Goal: Obtain resource: Obtain resource

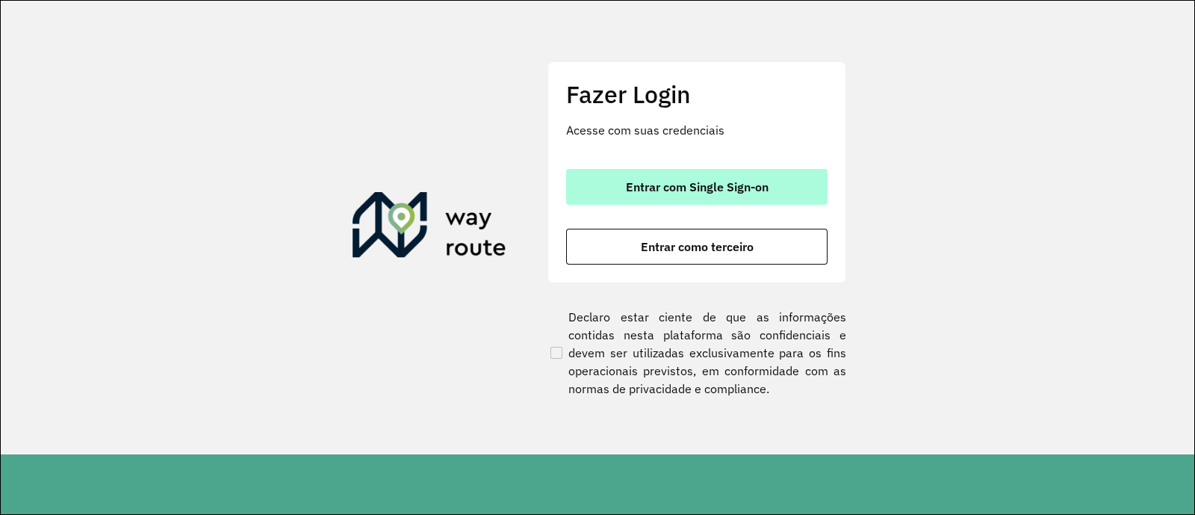
click at [710, 181] on span "Entrar com Single Sign-on" at bounding box center [697, 187] width 143 height 12
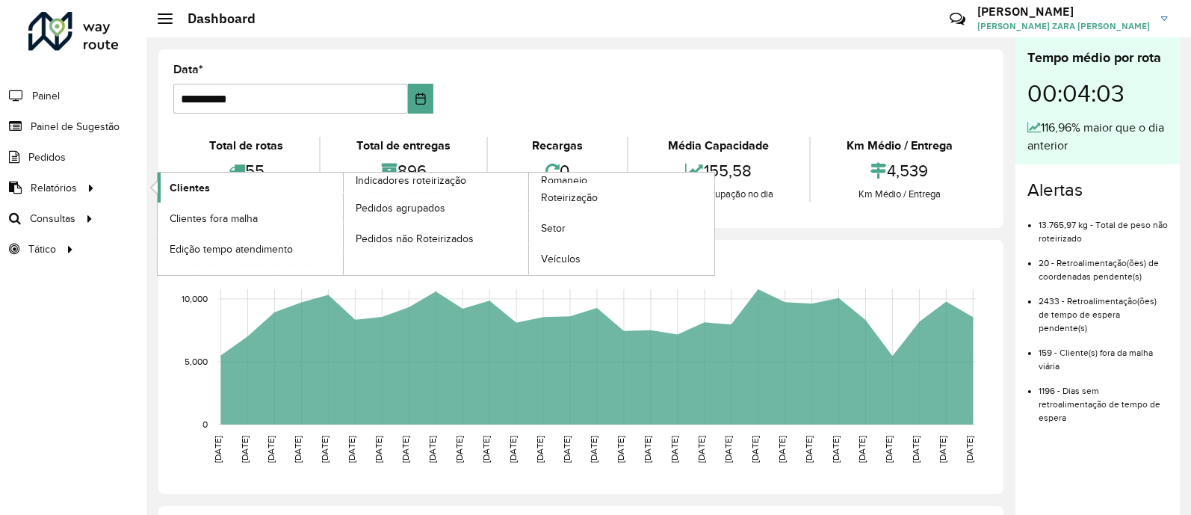
click at [198, 191] on span "Clientes" at bounding box center [190, 188] width 40 height 16
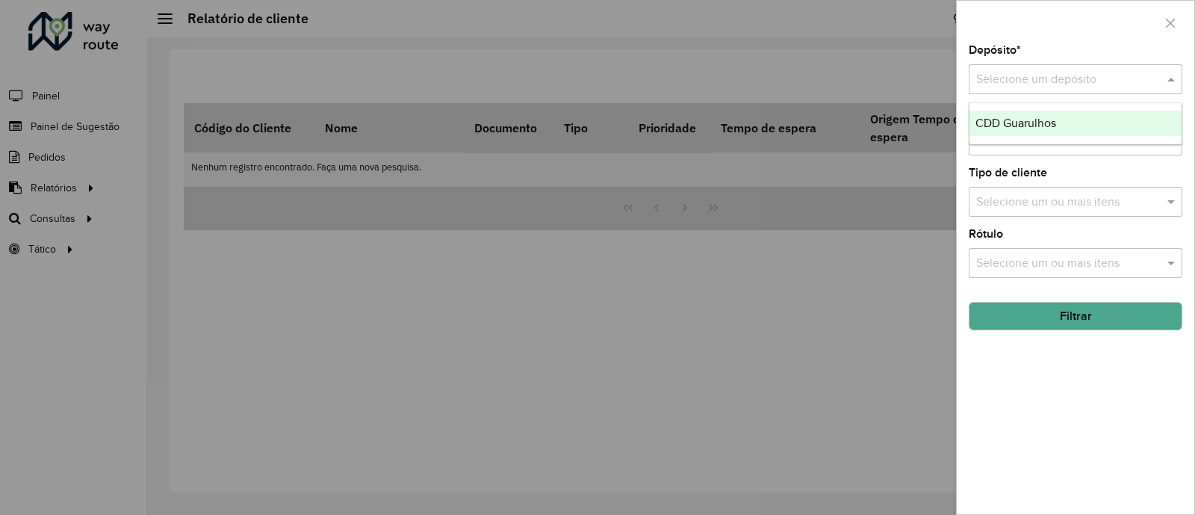
click at [1114, 74] on input "text" at bounding box center [1061, 80] width 169 height 18
click at [1070, 125] on div "CDD Guarulhos" at bounding box center [1076, 123] width 212 height 25
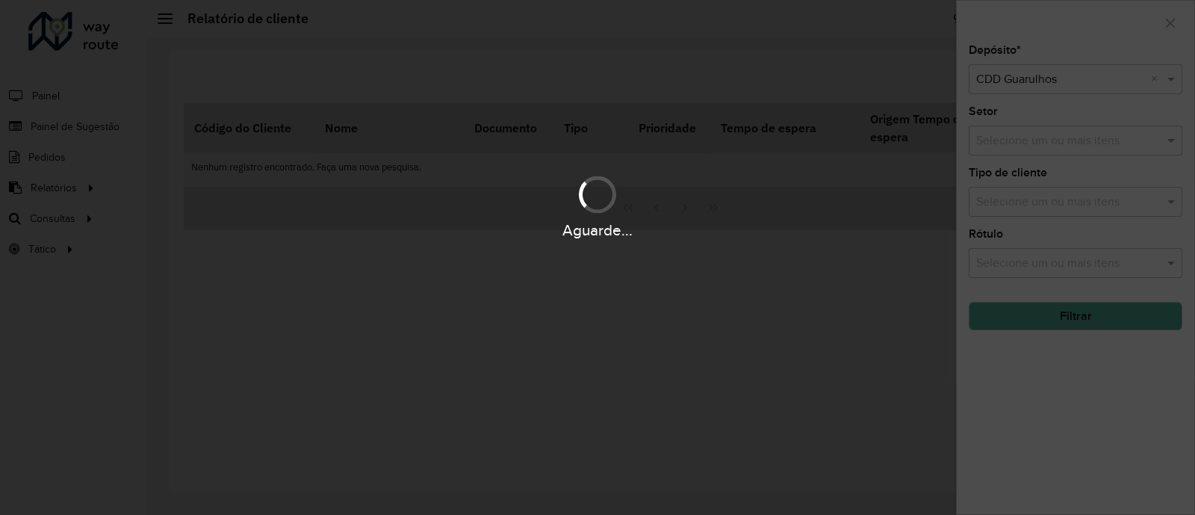
click at [1127, 140] on div "Aguarde..." at bounding box center [597, 257] width 1195 height 515
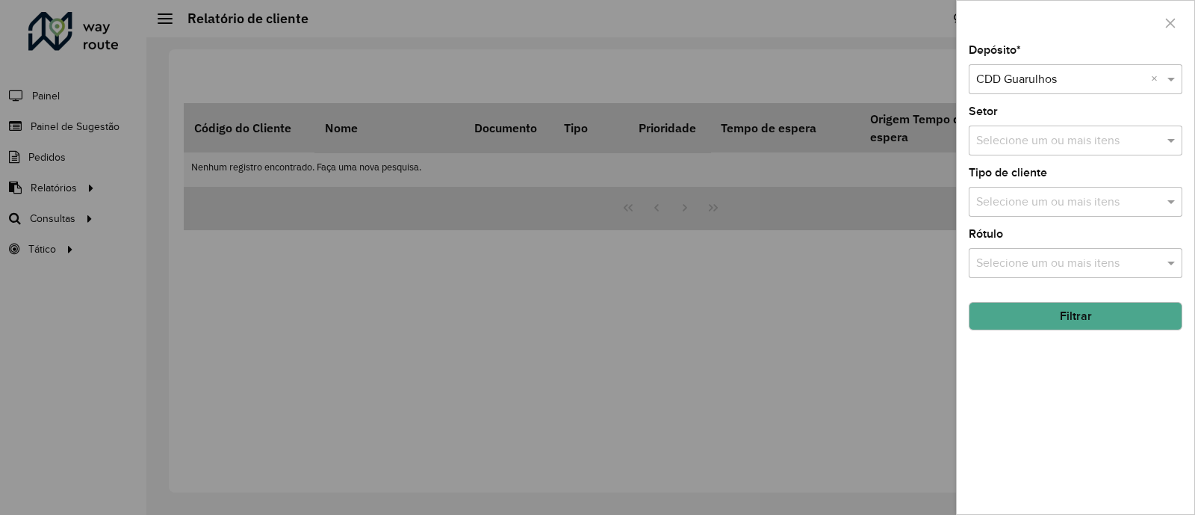
click at [1127, 140] on input "text" at bounding box center [1068, 141] width 191 height 18
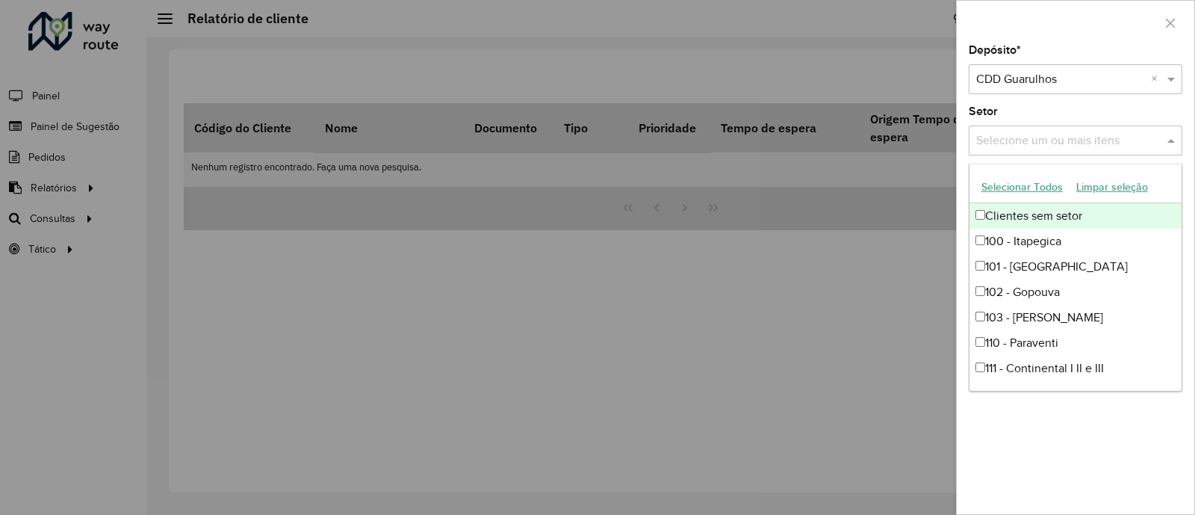
click at [1151, 112] on div "Setor Selecione um ou mais itens" at bounding box center [1076, 130] width 214 height 49
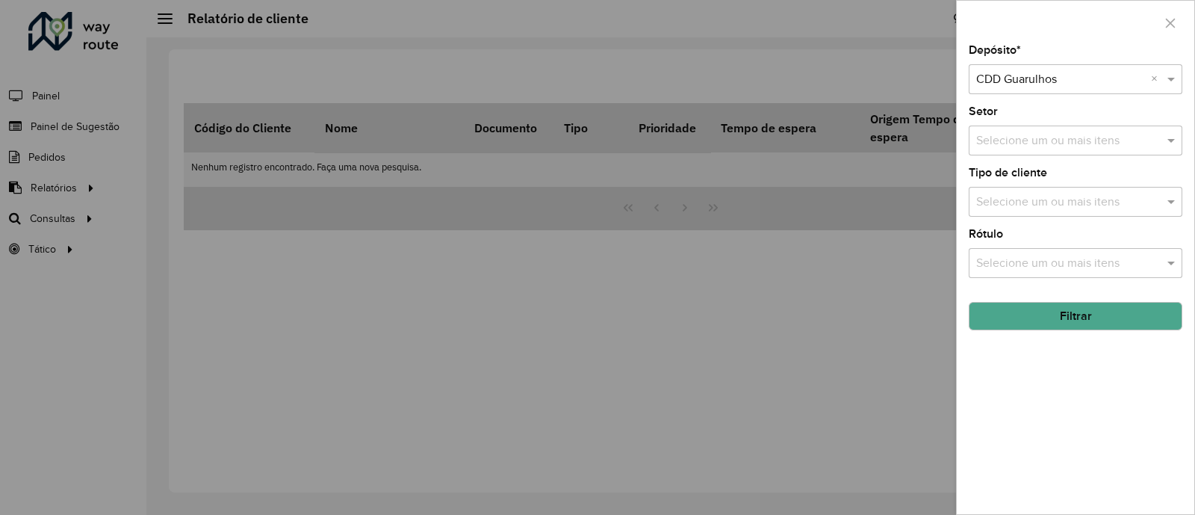
click at [1143, 202] on input "text" at bounding box center [1068, 203] width 191 height 18
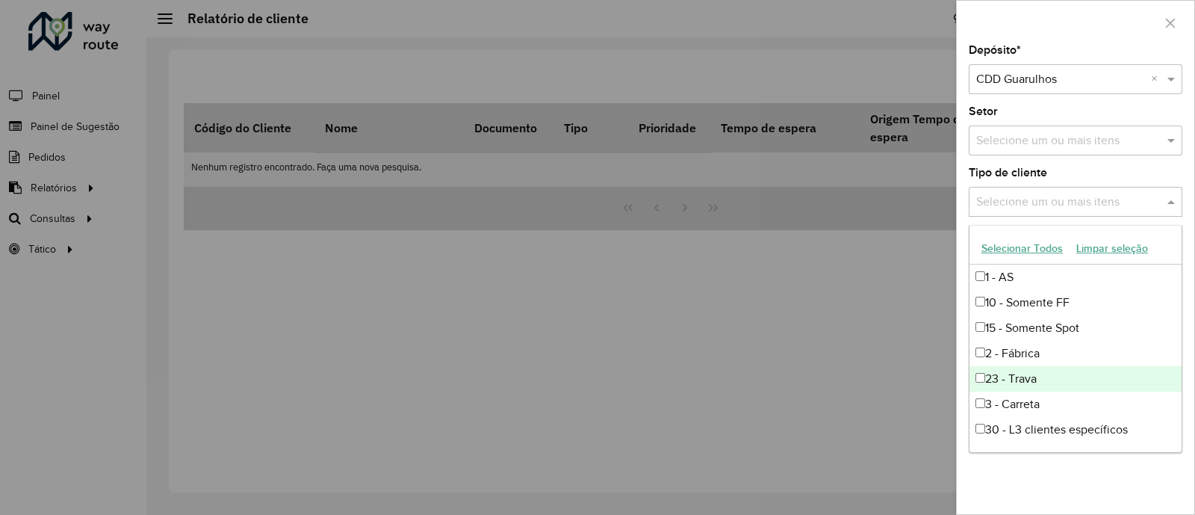
click at [994, 380] on div "23 - Trava" at bounding box center [1076, 378] width 212 height 25
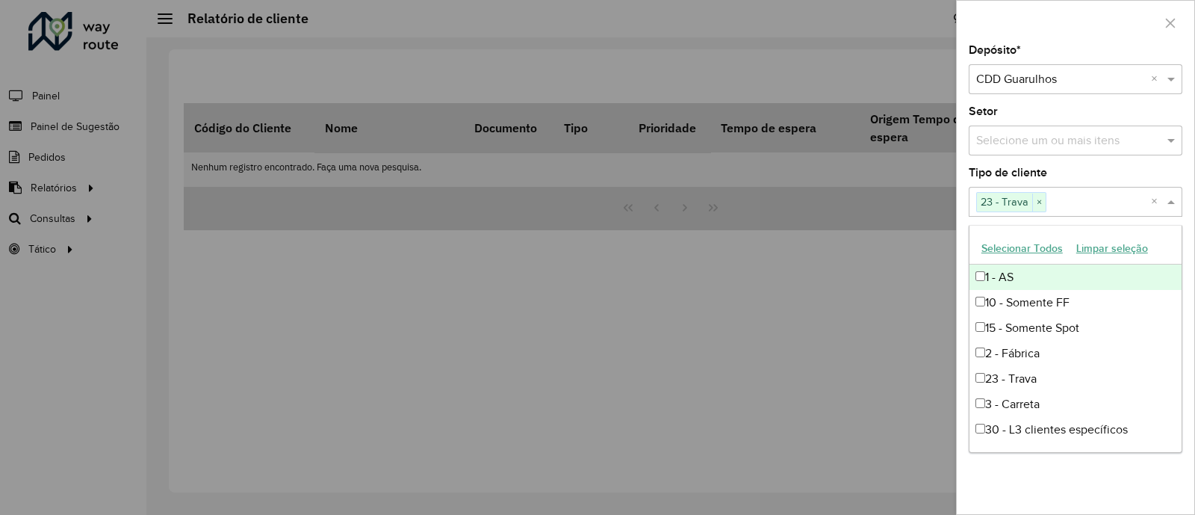
click at [1132, 172] on div "Tipo de cliente Selecione um ou mais itens 23 - Trava × ×" at bounding box center [1076, 191] width 214 height 49
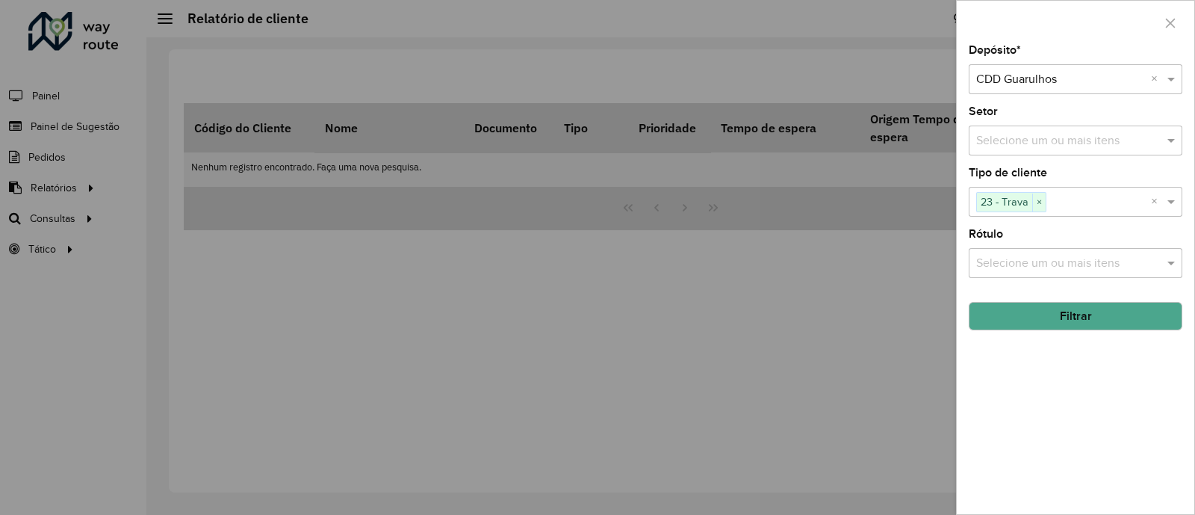
click at [1095, 263] on input "text" at bounding box center [1068, 264] width 191 height 18
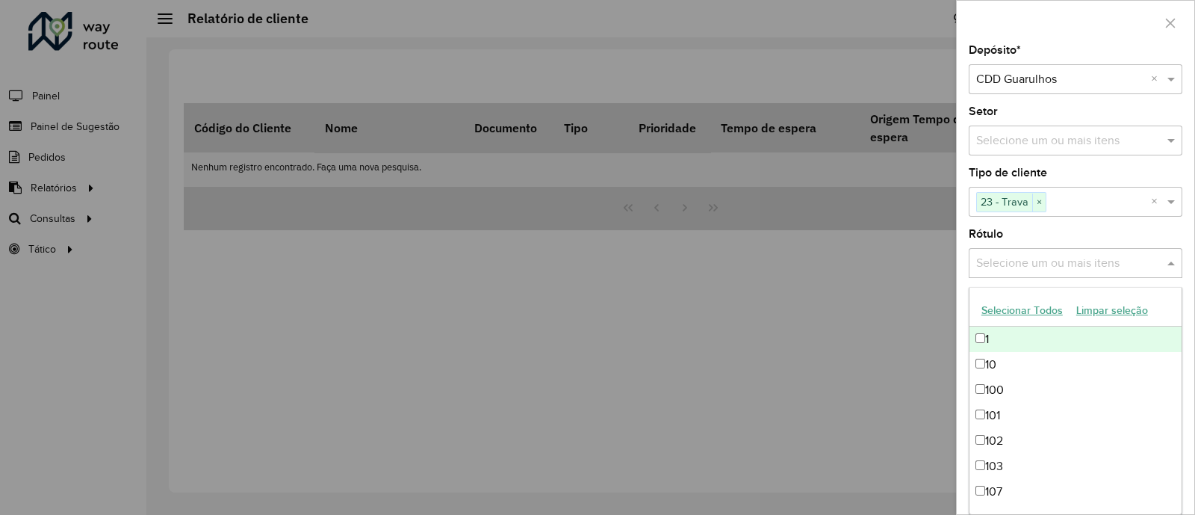
click at [1088, 237] on div "Rótulo Selecione um ou mais itens" at bounding box center [1076, 253] width 214 height 49
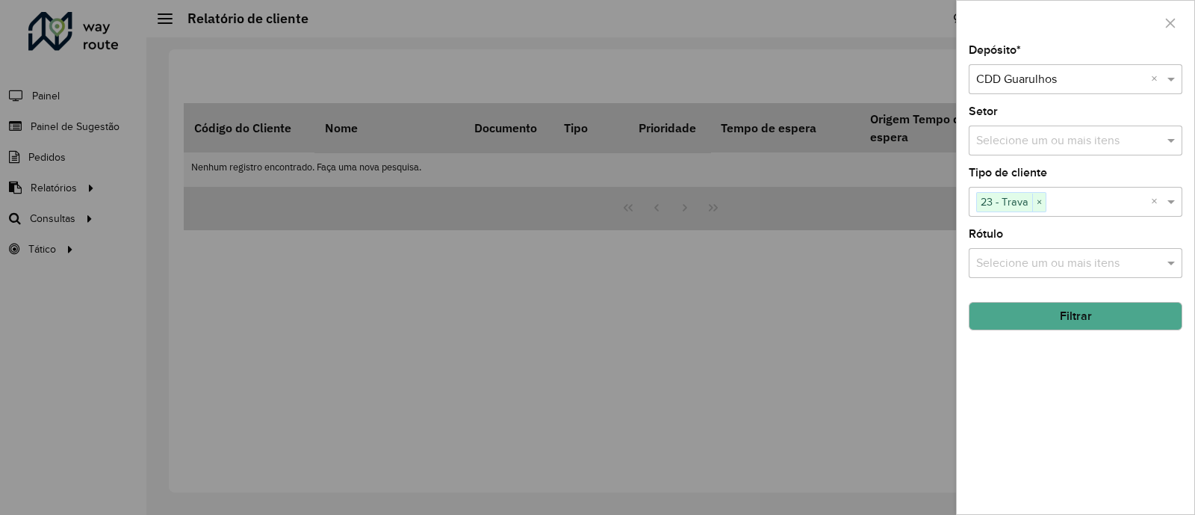
click at [1061, 323] on button "Filtrar" at bounding box center [1076, 316] width 214 height 28
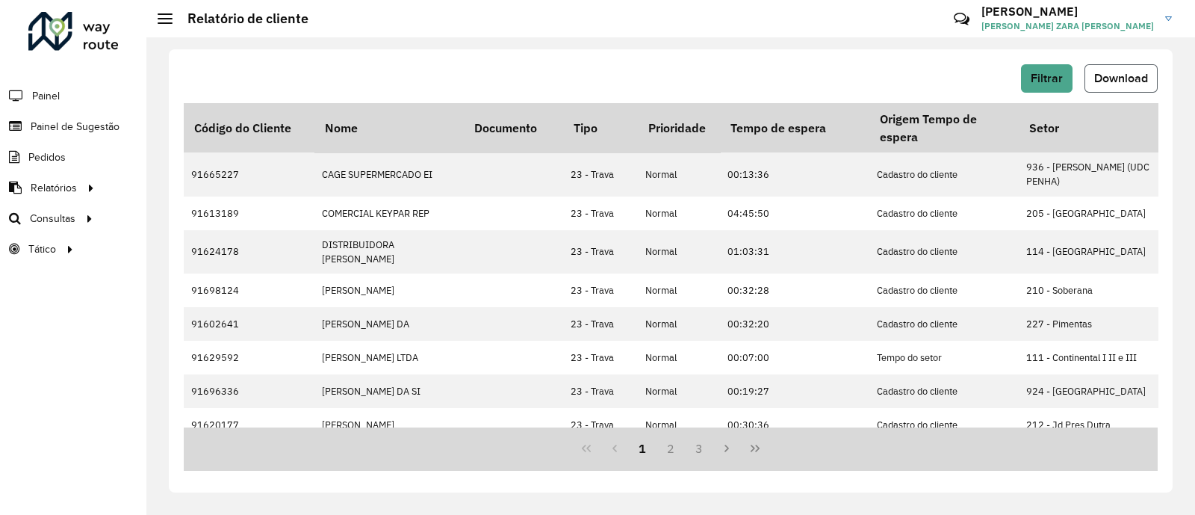
click at [1106, 77] on span "Download" at bounding box center [1122, 78] width 54 height 13
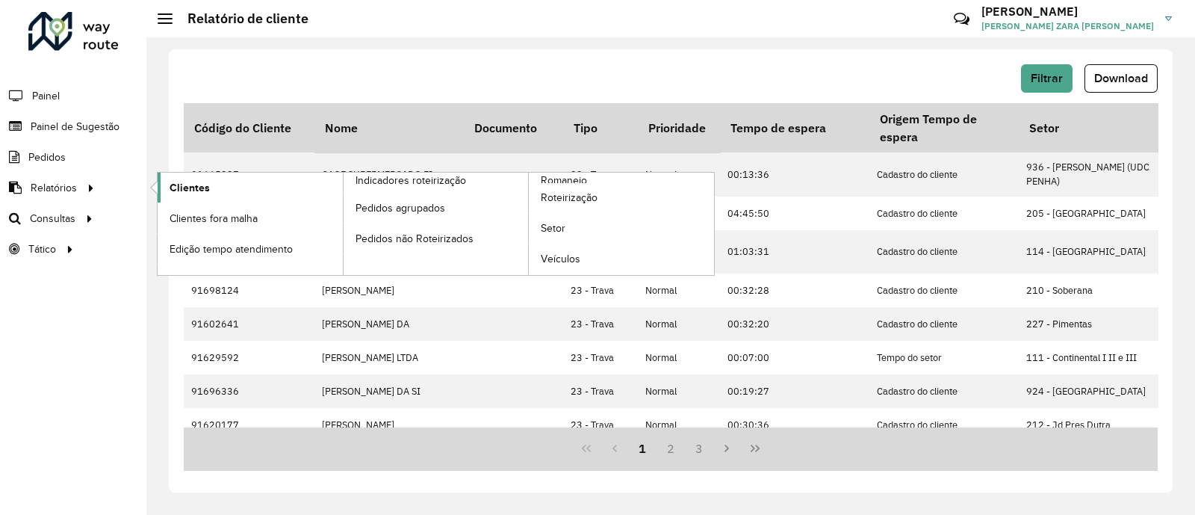
click at [175, 184] on span "Clientes" at bounding box center [190, 188] width 40 height 16
click at [187, 192] on span "Clientes" at bounding box center [190, 188] width 40 height 16
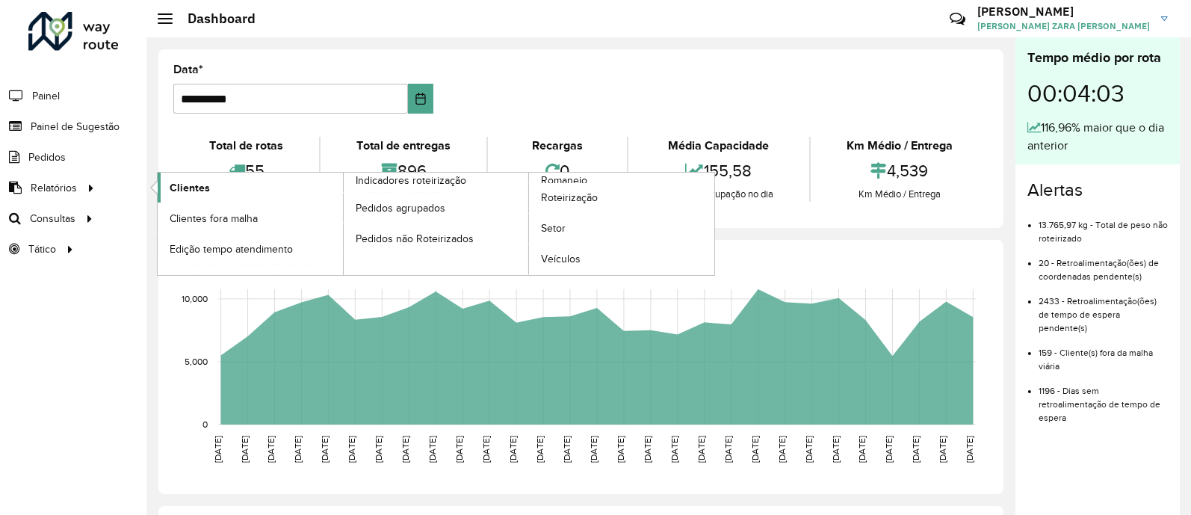
click at [220, 191] on link "Clientes" at bounding box center [250, 188] width 185 height 30
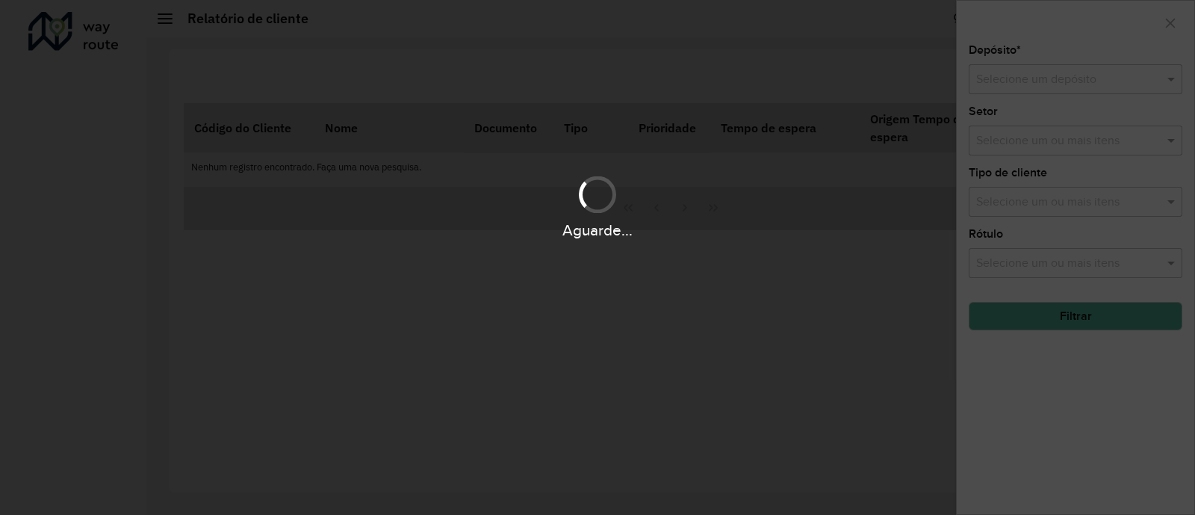
click at [1088, 82] on div "Aguarde..." at bounding box center [597, 257] width 1195 height 515
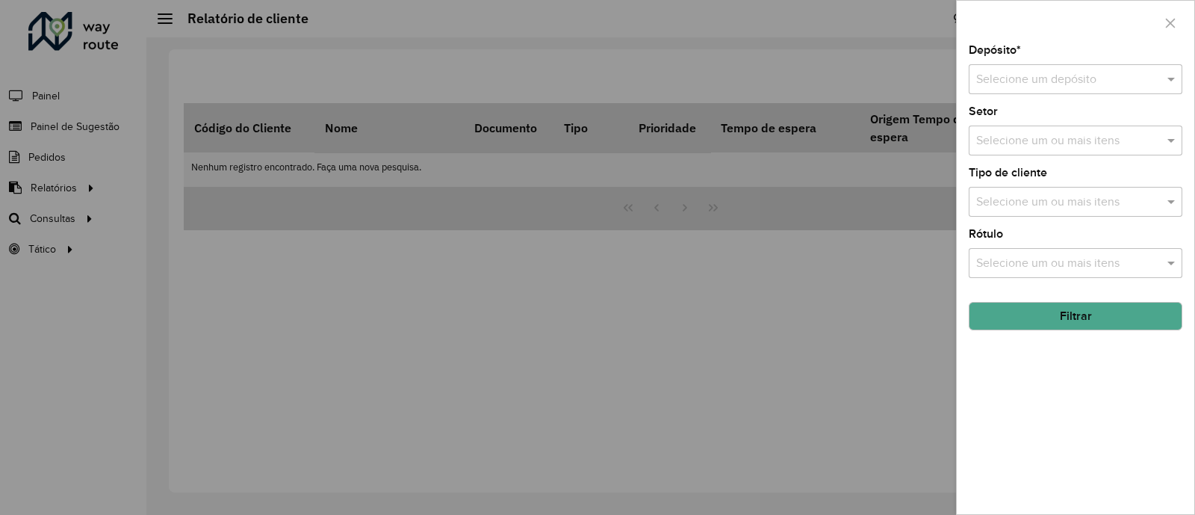
click at [1171, 78] on span at bounding box center [1173, 79] width 19 height 18
click at [1098, 114] on div "CDD Guarulhos" at bounding box center [1076, 123] width 212 height 25
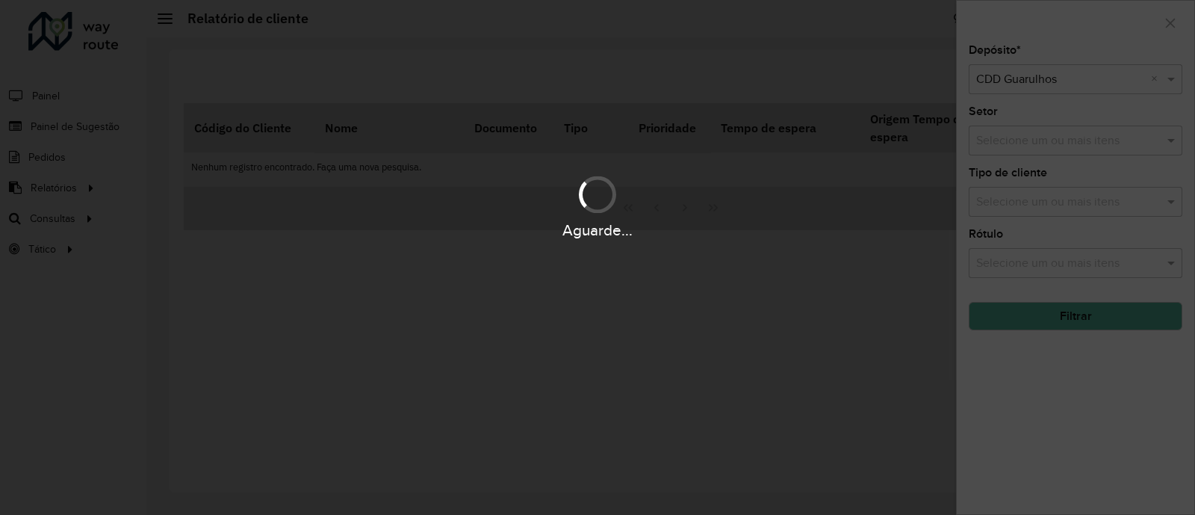
click at [1158, 149] on div "Aguarde..." at bounding box center [597, 257] width 1195 height 515
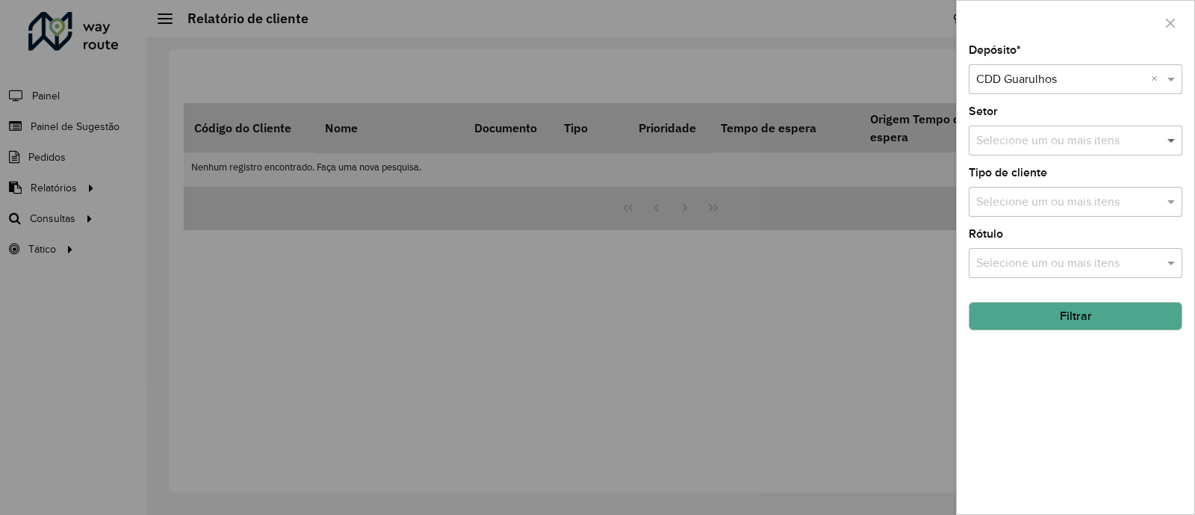
click at [1169, 141] on span at bounding box center [1173, 141] width 19 height 18
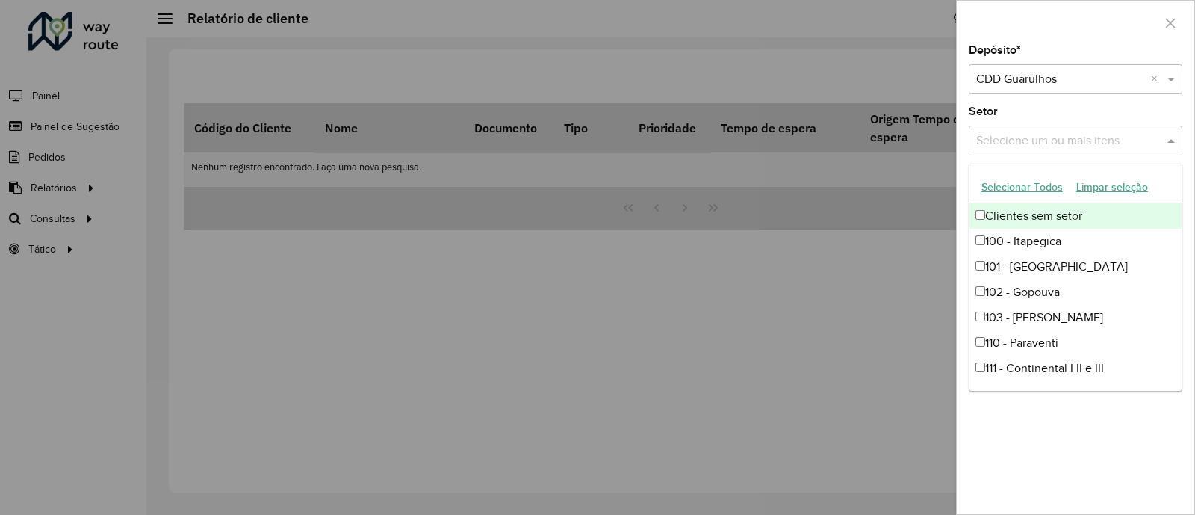
click at [1172, 113] on div "Setor Selecione um ou mais itens" at bounding box center [1076, 130] width 214 height 49
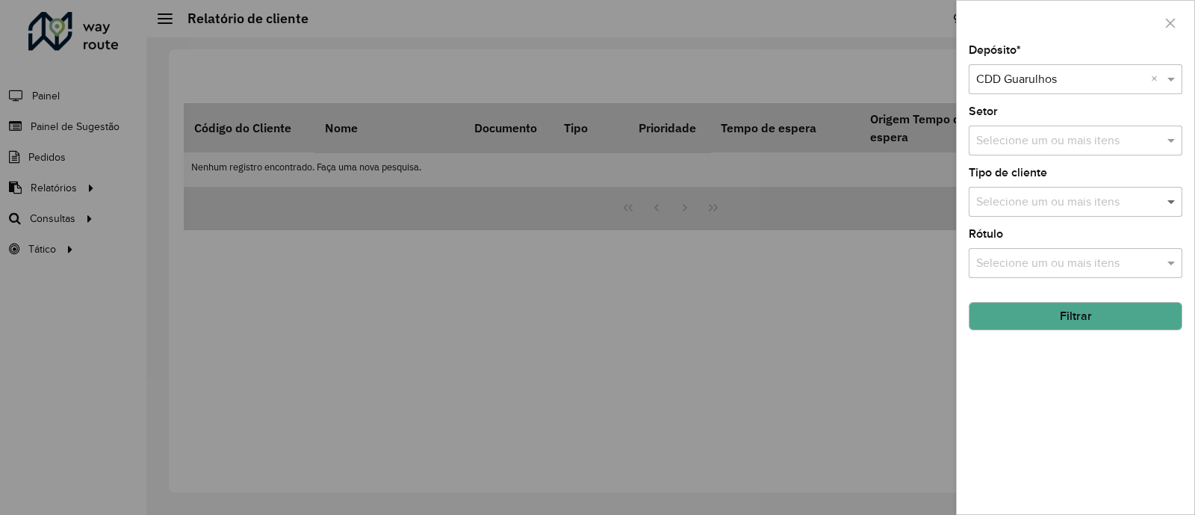
click at [1165, 208] on span at bounding box center [1173, 202] width 19 height 18
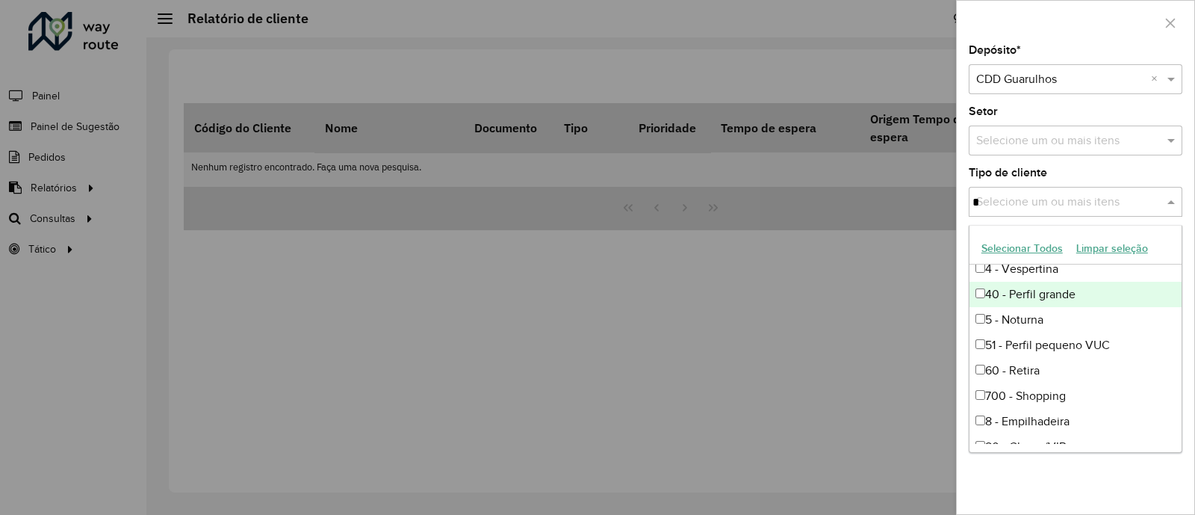
scroll to position [74, 0]
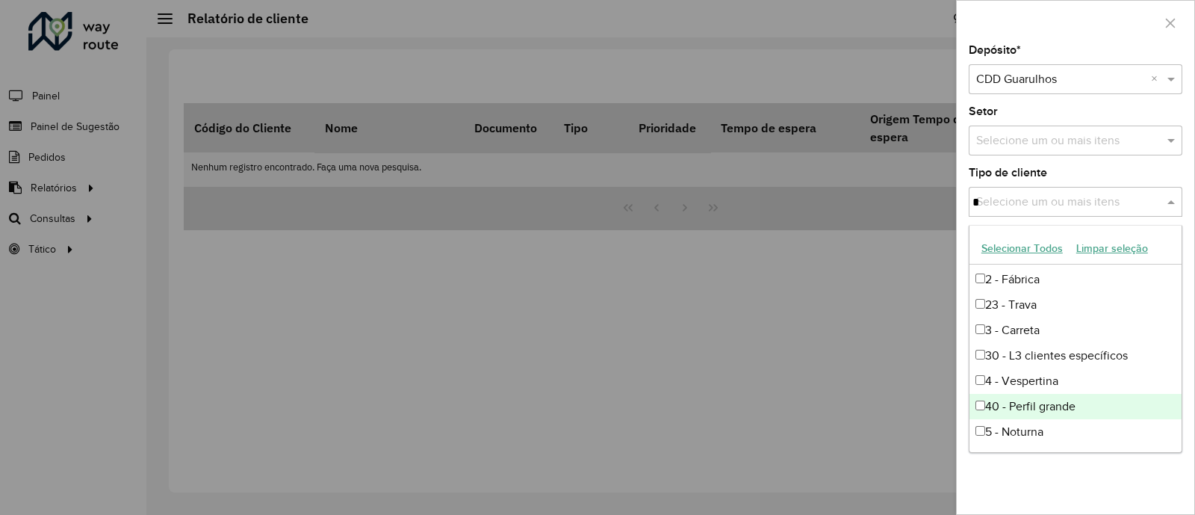
type input "**"
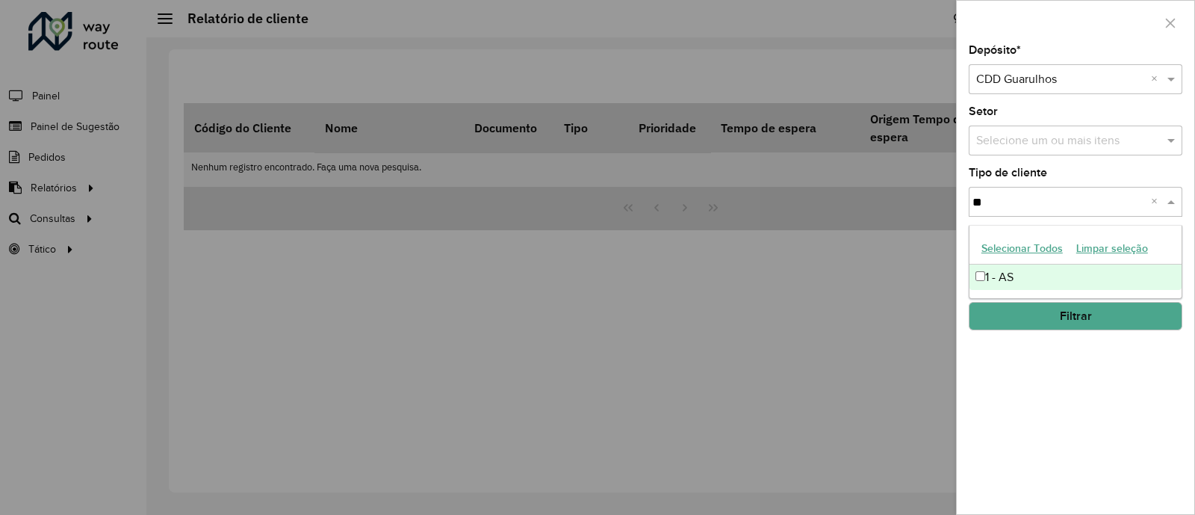
scroll to position [0, 0]
click at [1037, 279] on div "1 - AS" at bounding box center [1076, 276] width 212 height 25
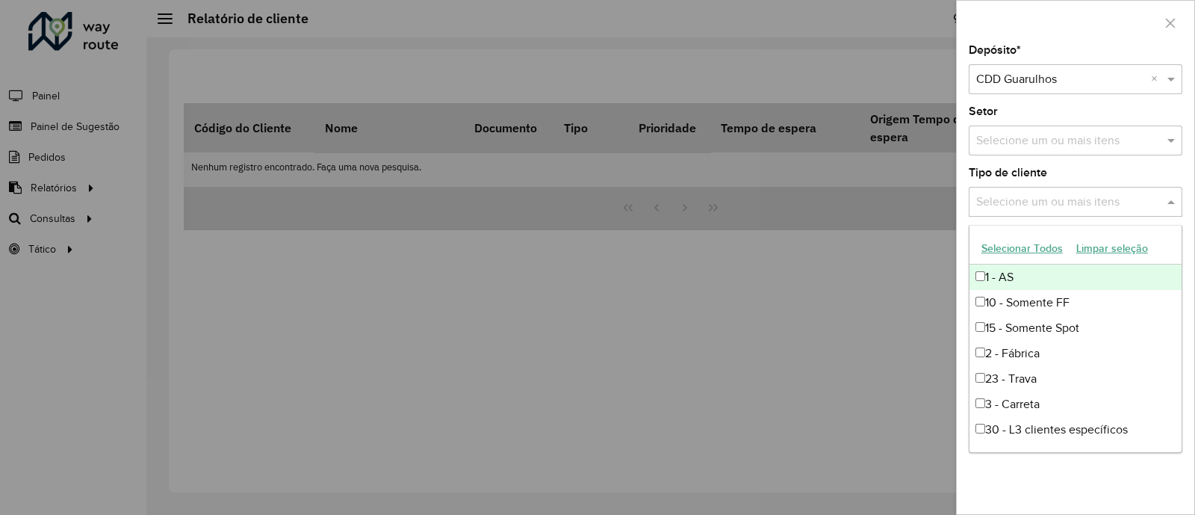
click at [987, 276] on div "1 - AS" at bounding box center [1076, 276] width 212 height 25
click at [1071, 485] on div "Depósito * Selecione um depósito × CDD Guarulhos × Setor Selecione um ou mais i…" at bounding box center [1076, 279] width 238 height 469
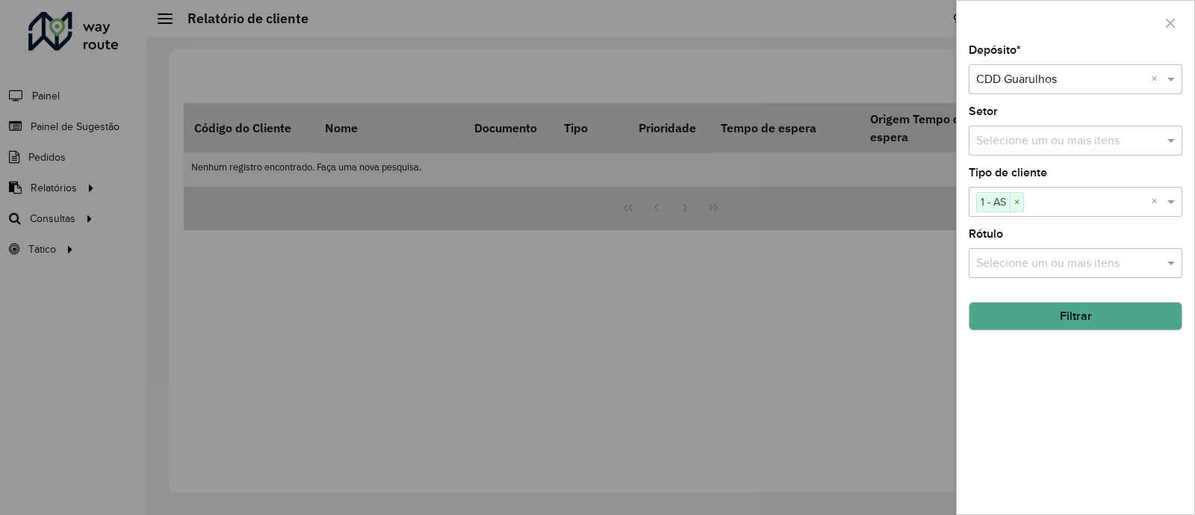
click at [1087, 308] on button "Filtrar" at bounding box center [1076, 316] width 214 height 28
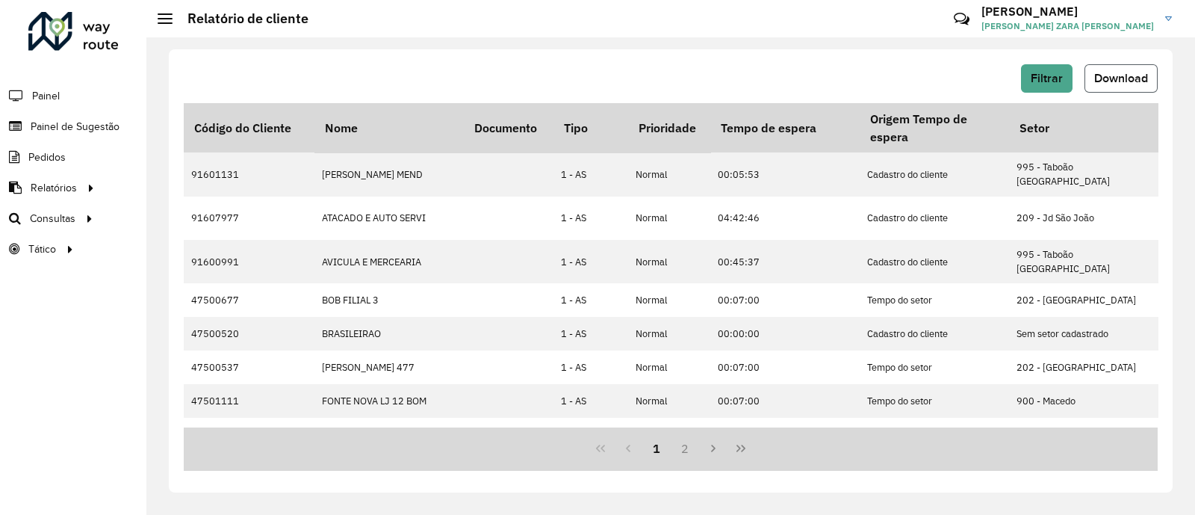
click at [1142, 74] on span "Download" at bounding box center [1122, 78] width 54 height 13
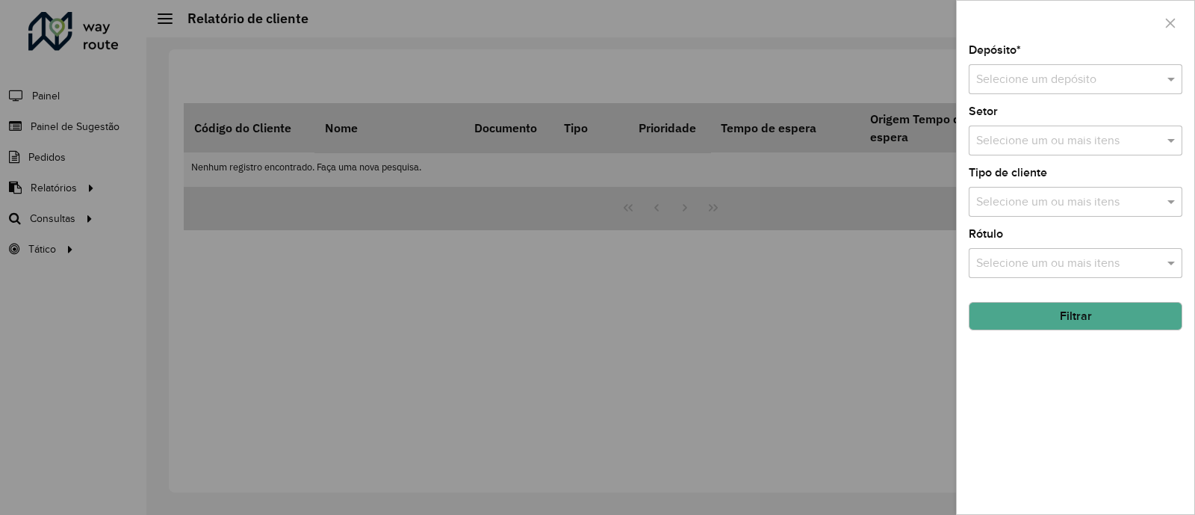
click at [654, 375] on div at bounding box center [597, 257] width 1195 height 515
